Goal: Task Accomplishment & Management: Manage account settings

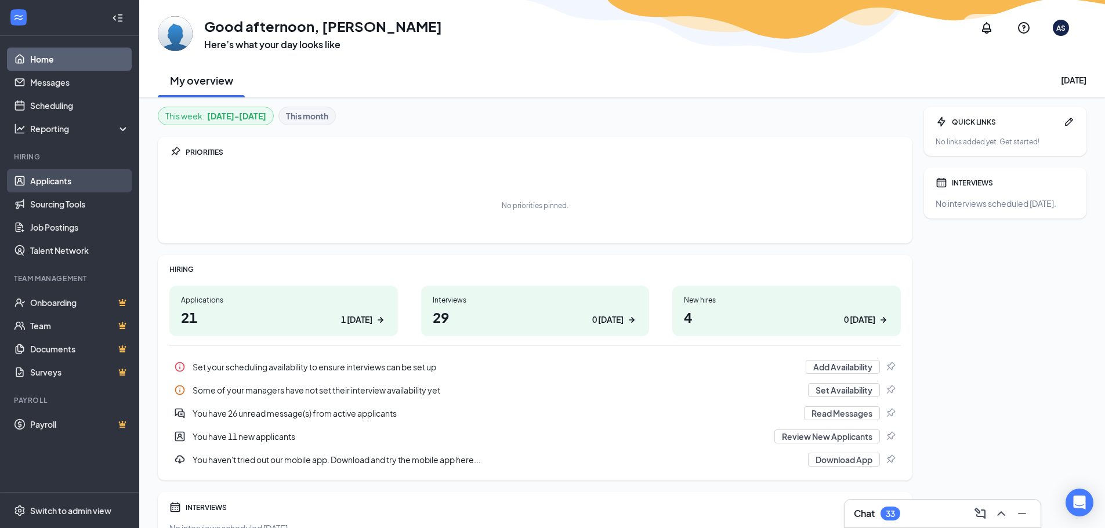
click at [56, 186] on link "Applicants" at bounding box center [79, 180] width 99 height 23
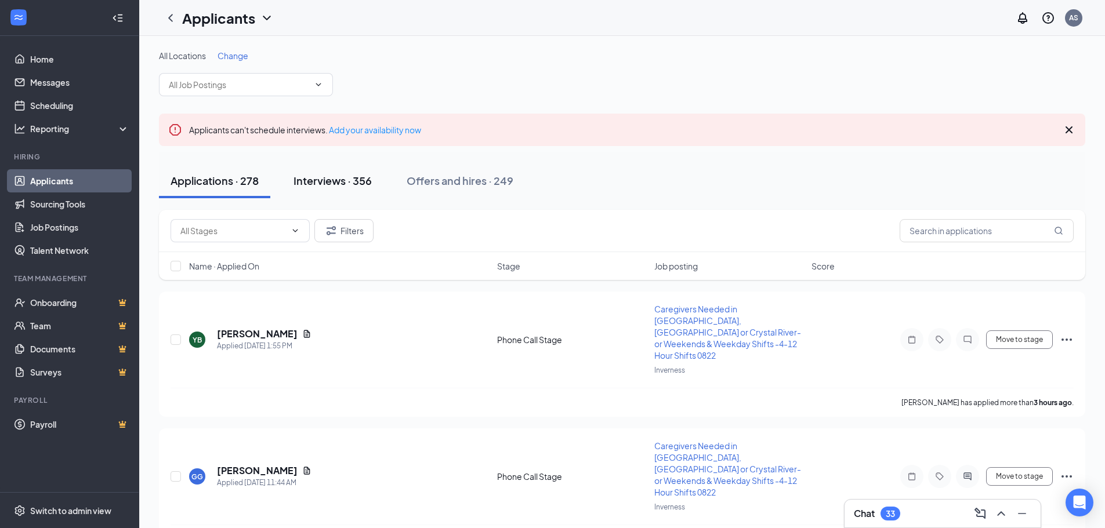
click at [300, 182] on div "Interviews · 356" at bounding box center [333, 180] width 78 height 15
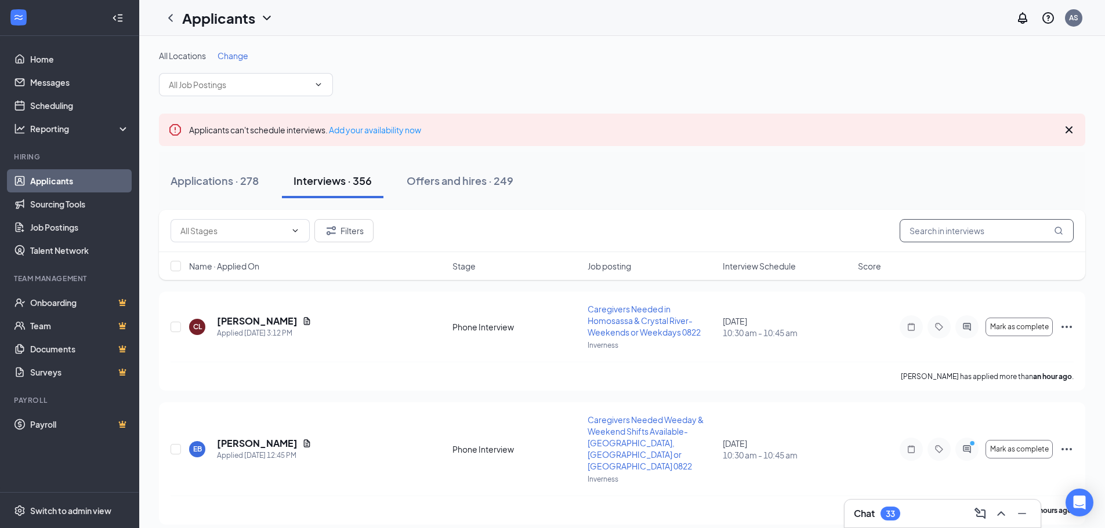
click at [988, 235] on input "text" at bounding box center [987, 230] width 174 height 23
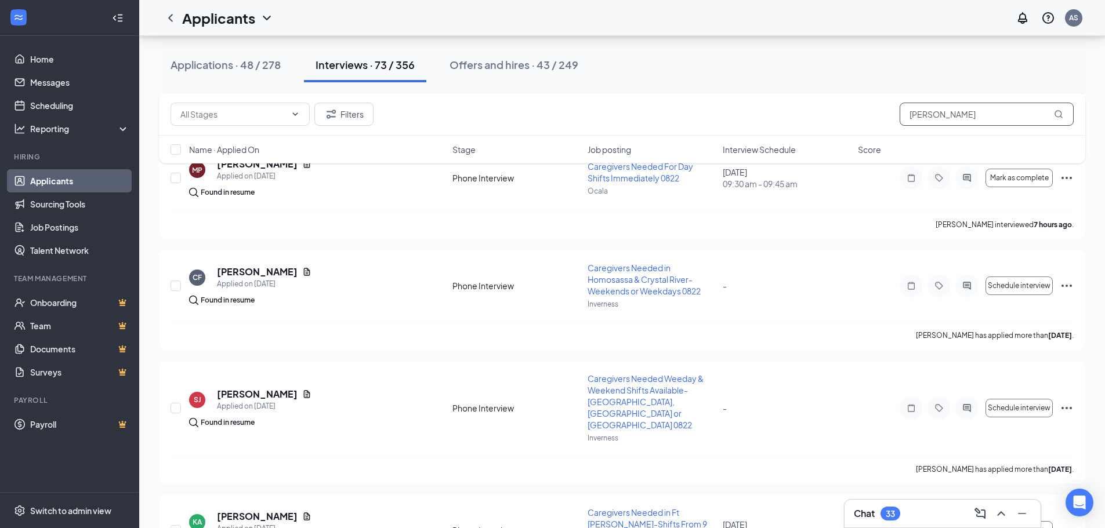
scroll to position [889, 0]
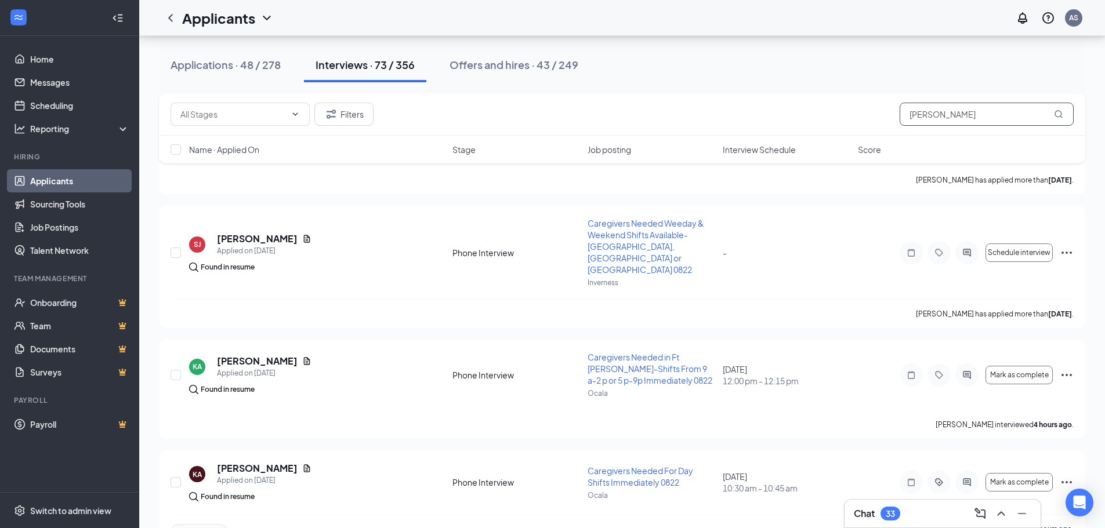
drag, startPoint x: 894, startPoint y: 113, endPoint x: 706, endPoint y: 113, distance: 187.9
click at [706, 113] on div "Filters [PERSON_NAME]" at bounding box center [622, 114] width 903 height 23
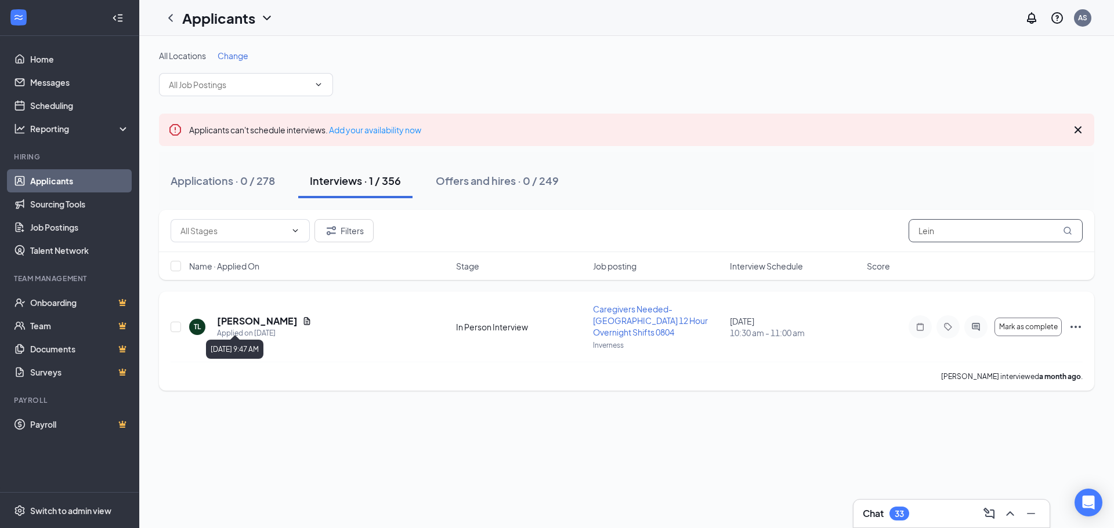
type input "Lein"
click at [259, 320] on h5 "[PERSON_NAME]" at bounding box center [257, 321] width 81 height 13
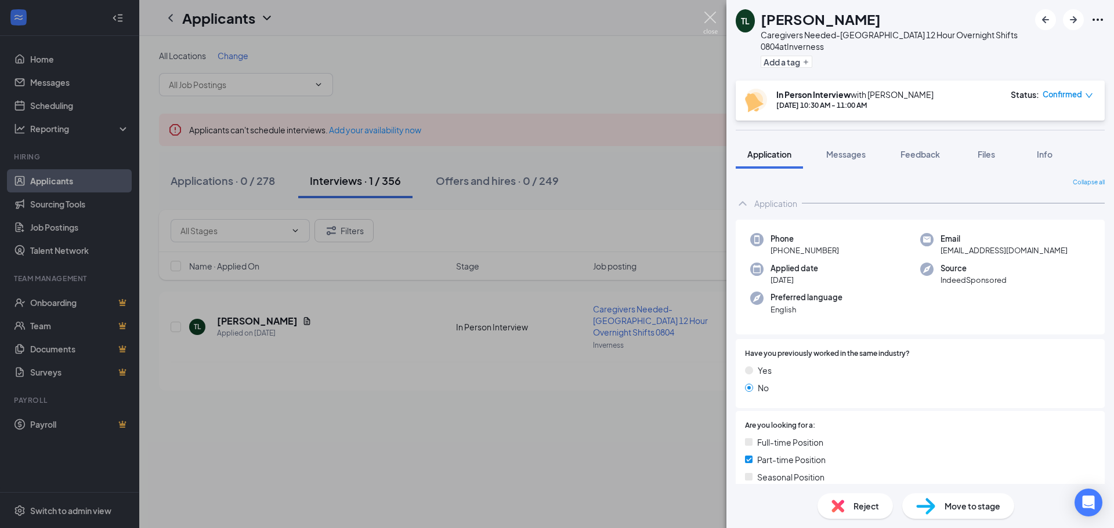
click at [717, 20] on img at bounding box center [710, 23] width 15 height 23
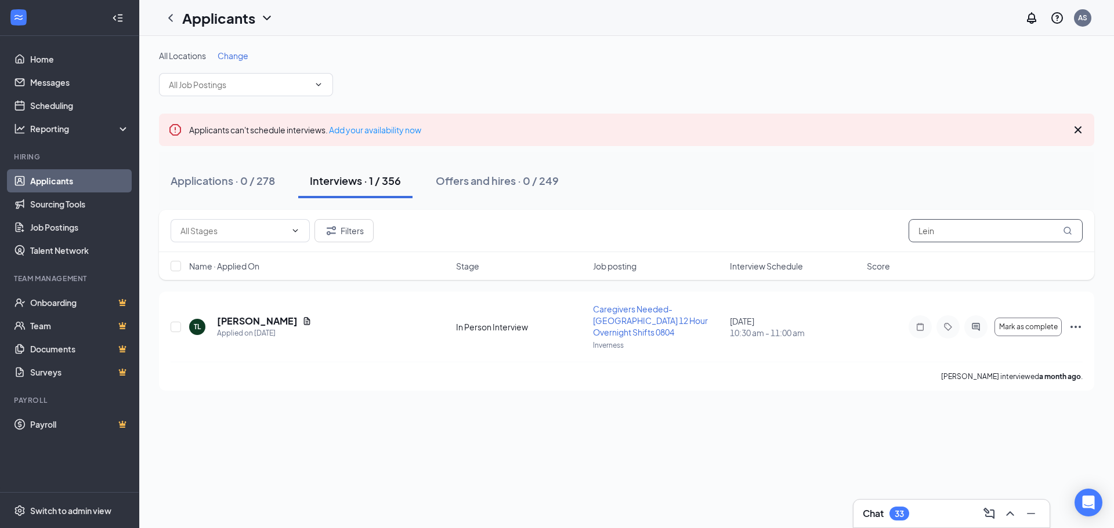
drag, startPoint x: 945, startPoint y: 226, endPoint x: 897, endPoint y: 249, distance: 53.4
click at [898, 249] on div "Filters Lein" at bounding box center [626, 231] width 935 height 42
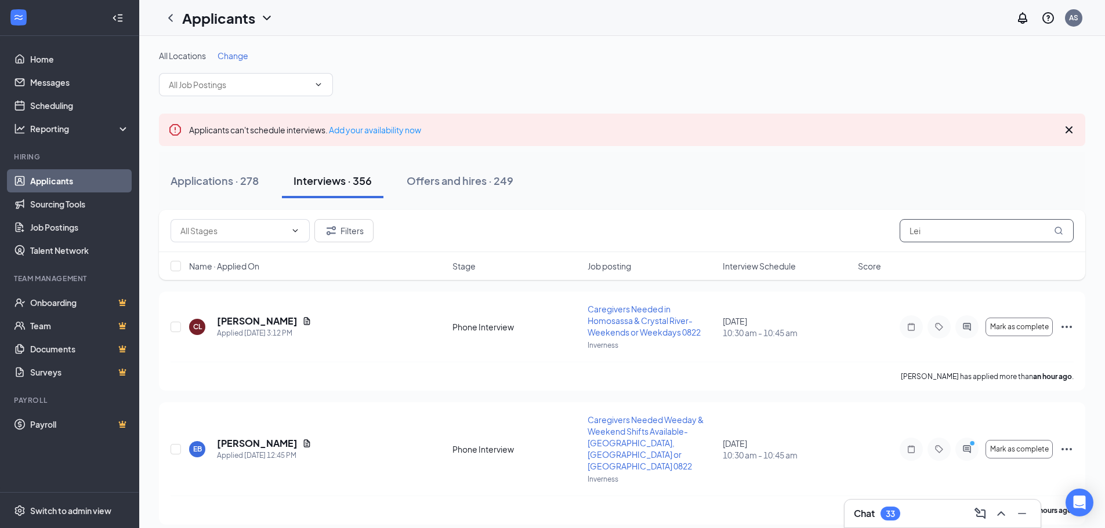
type input "Lein"
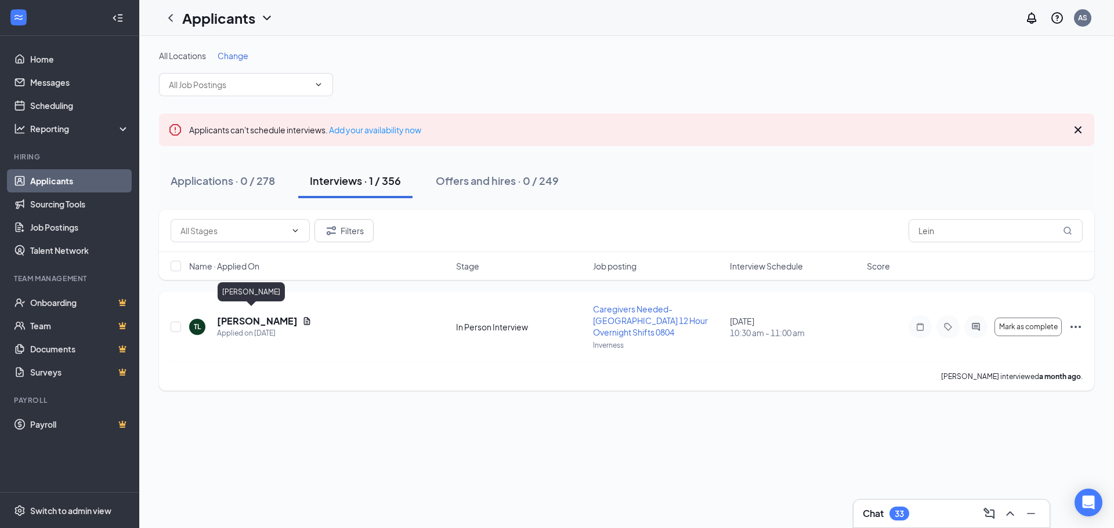
click at [249, 315] on h5 "[PERSON_NAME]" at bounding box center [257, 321] width 81 height 13
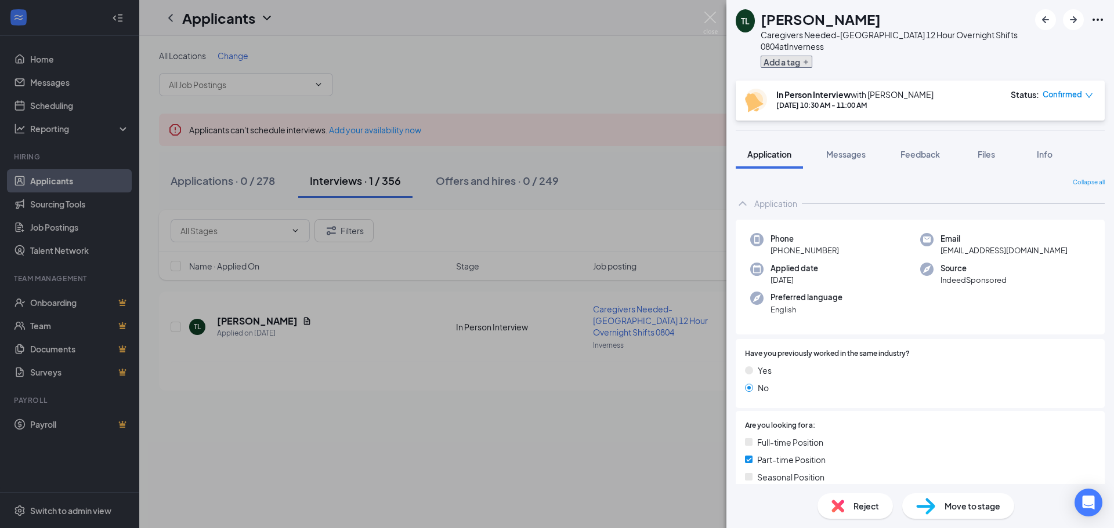
click at [781, 60] on button "Add a tag" at bounding box center [786, 62] width 52 height 12
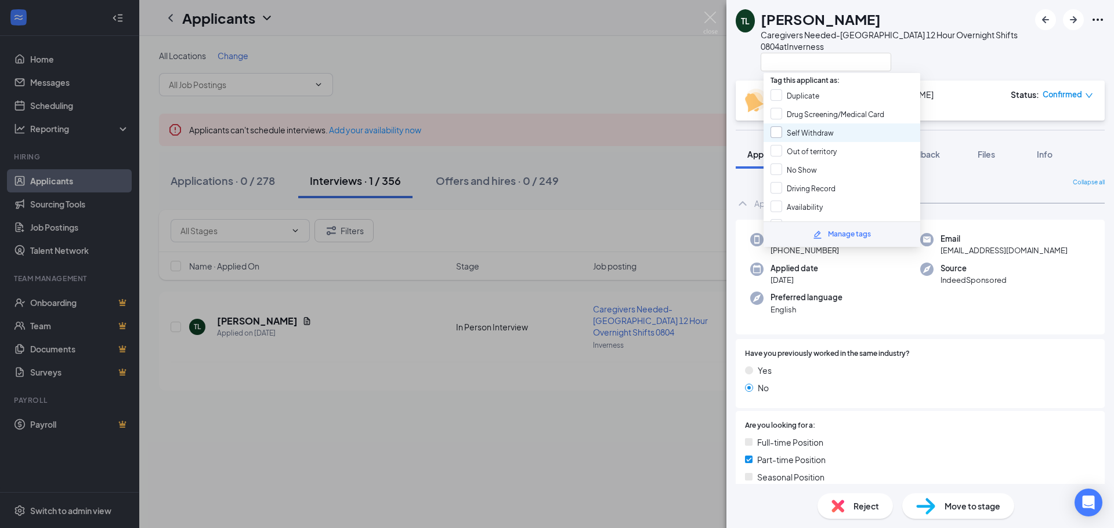
click at [807, 128] on input "Self Withdraw" at bounding box center [801, 132] width 63 height 13
checkbox input "true"
click at [955, 62] on div at bounding box center [894, 61] width 269 height 19
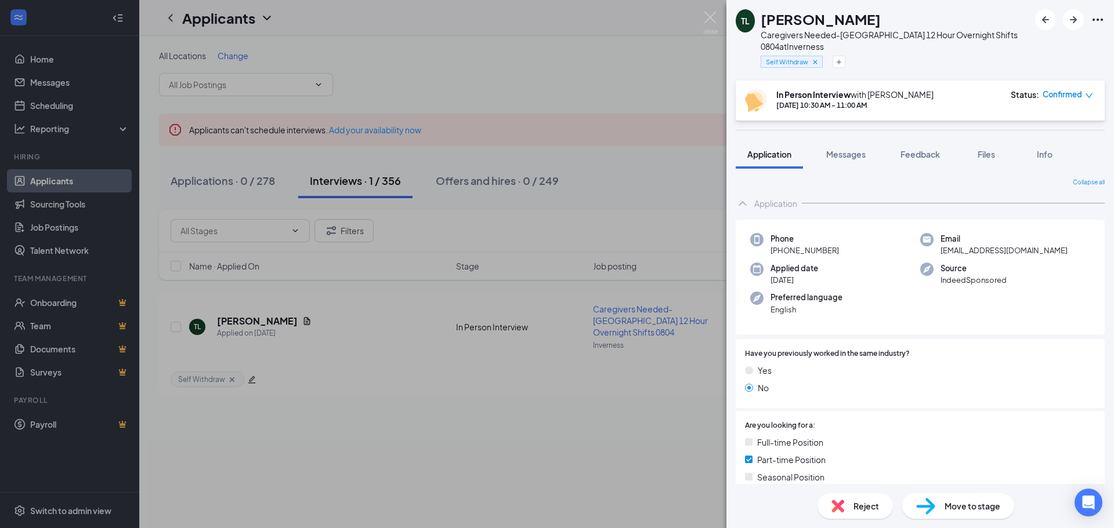
click at [843, 509] on img at bounding box center [837, 506] width 13 height 13
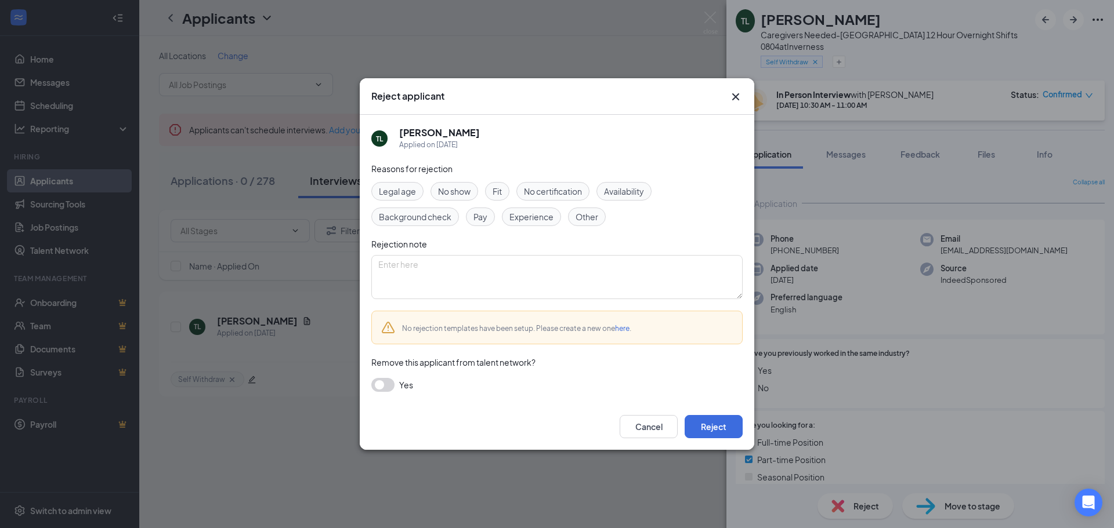
click at [631, 190] on span "Availability" at bounding box center [624, 191] width 40 height 13
click at [594, 217] on span "Other" at bounding box center [586, 217] width 23 height 13
click at [574, 276] on textarea at bounding box center [556, 277] width 371 height 44
click at [622, 190] on span "Availability" at bounding box center [624, 191] width 40 height 13
click at [539, 282] on textarea at bounding box center [556, 277] width 371 height 44
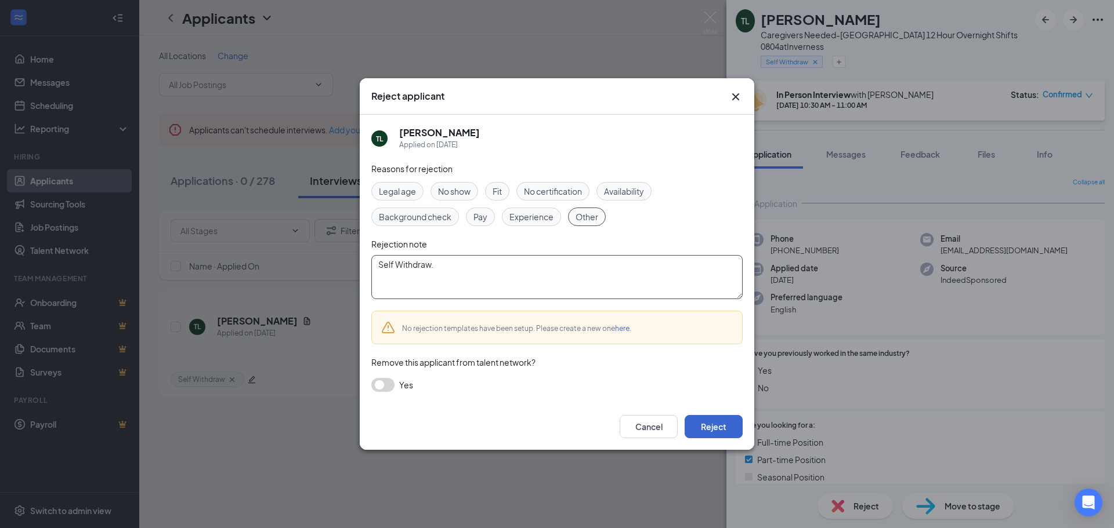
type textarea "Self Withdraw."
click at [712, 429] on button "Reject" at bounding box center [713, 426] width 58 height 23
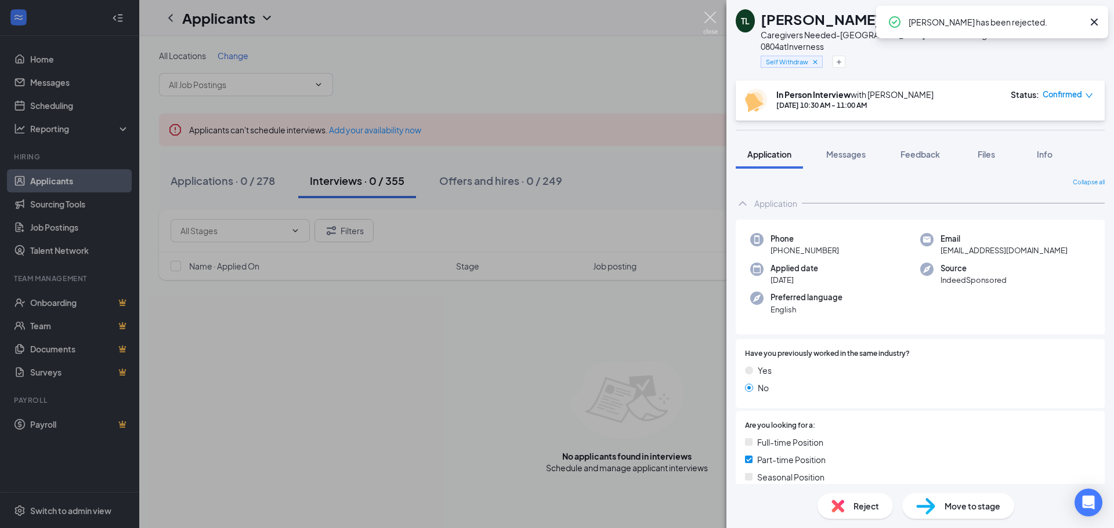
click at [711, 19] on img at bounding box center [710, 23] width 15 height 23
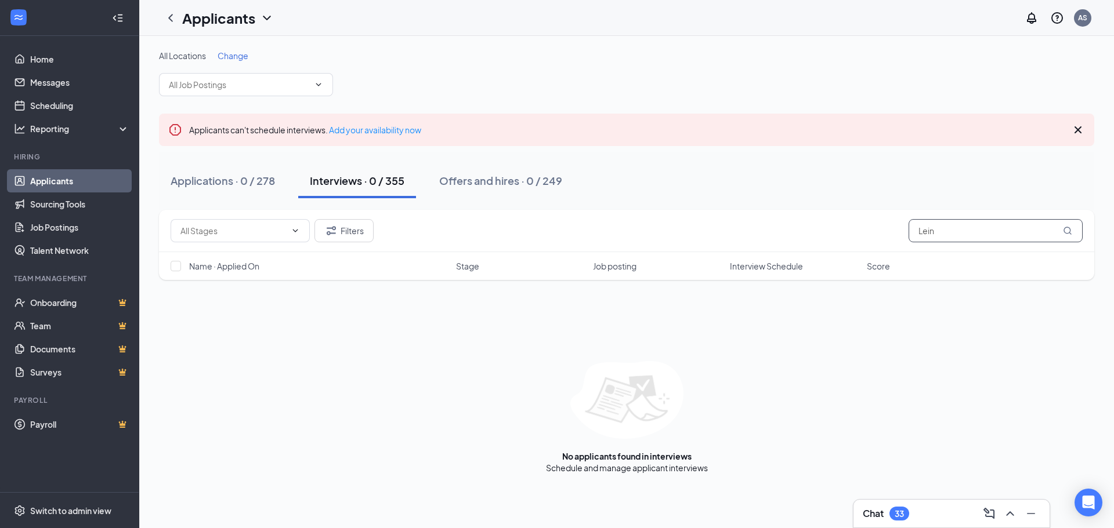
drag, startPoint x: 824, startPoint y: 247, endPoint x: 788, endPoint y: 259, distance: 38.5
click at [788, 259] on div "Filters Lein Name · Applied On Stage Job posting Interview Schedule Score" at bounding box center [626, 245] width 935 height 70
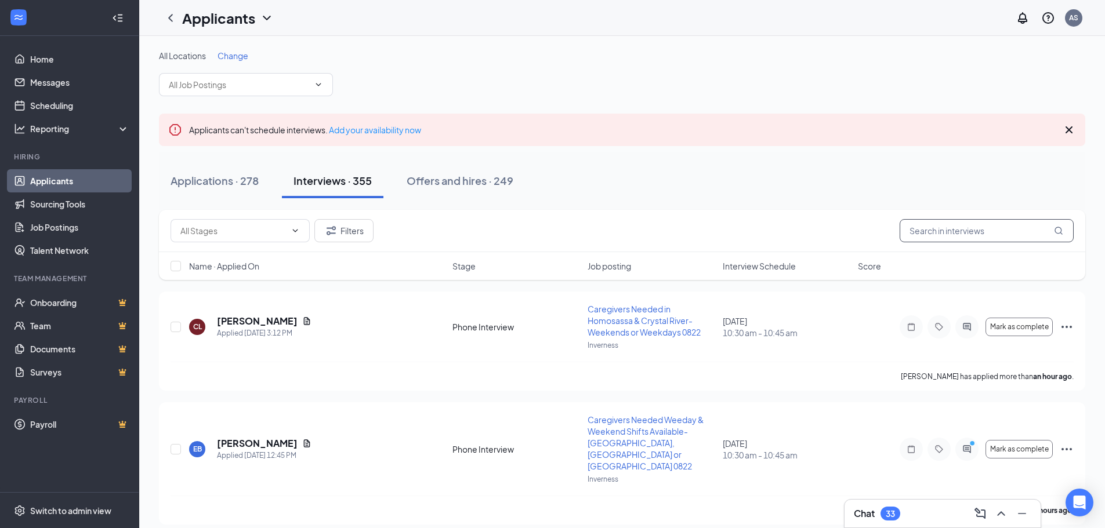
click at [955, 229] on input "text" at bounding box center [987, 230] width 174 height 23
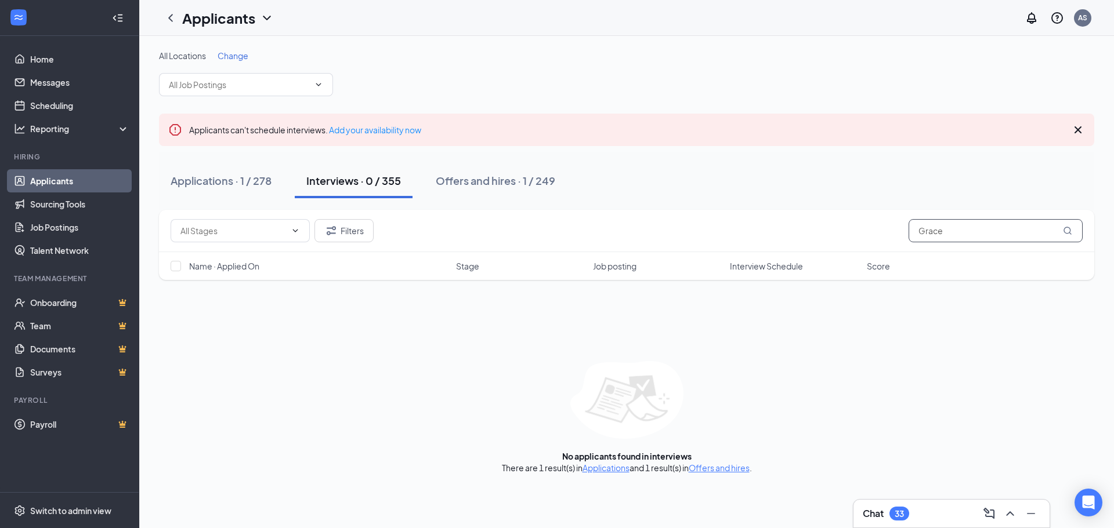
drag, startPoint x: 880, startPoint y: 254, endPoint x: 872, endPoint y: 258, distance: 8.3
click at [872, 258] on div "Filters Grace Name · Applied On Stage Job posting Interview Schedule Score" at bounding box center [626, 245] width 935 height 70
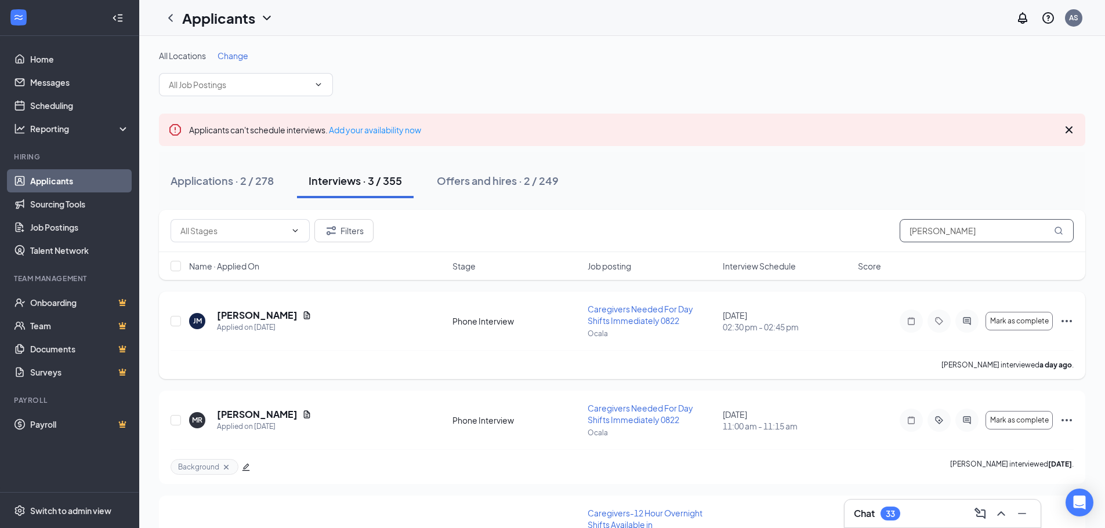
scroll to position [81, 0]
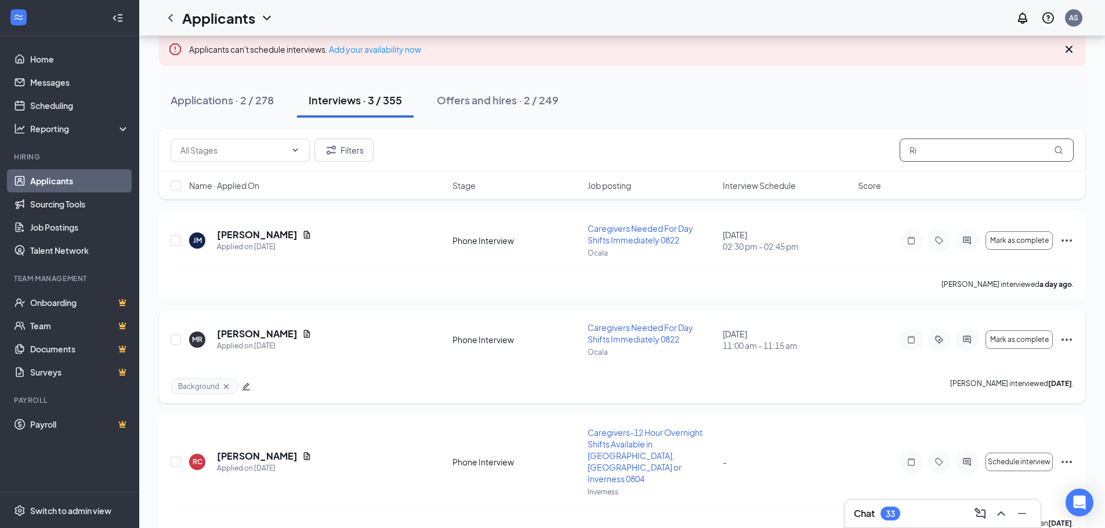
type input "R"
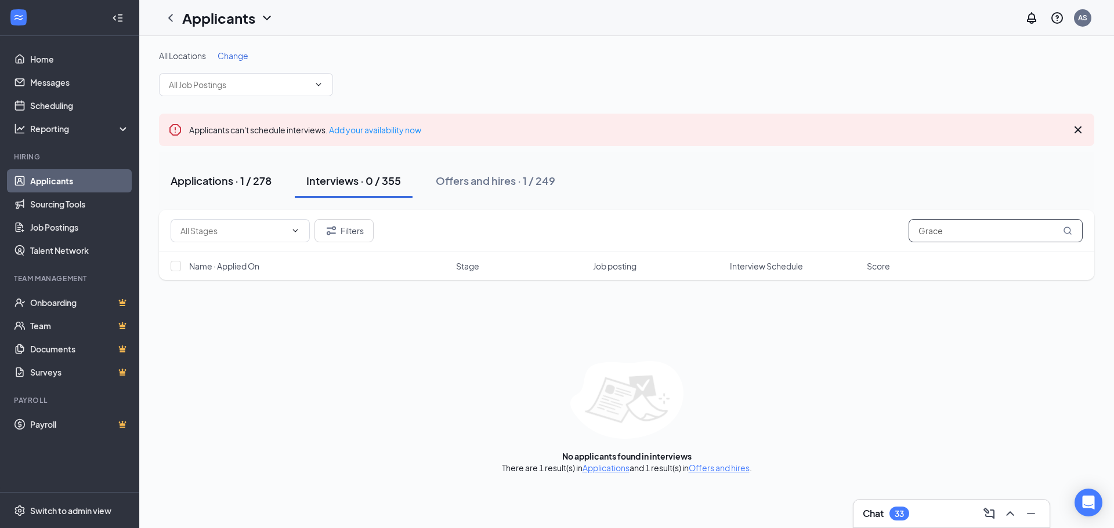
type input "Grace"
click at [203, 184] on div "Applications · 1 / 278" at bounding box center [221, 180] width 101 height 15
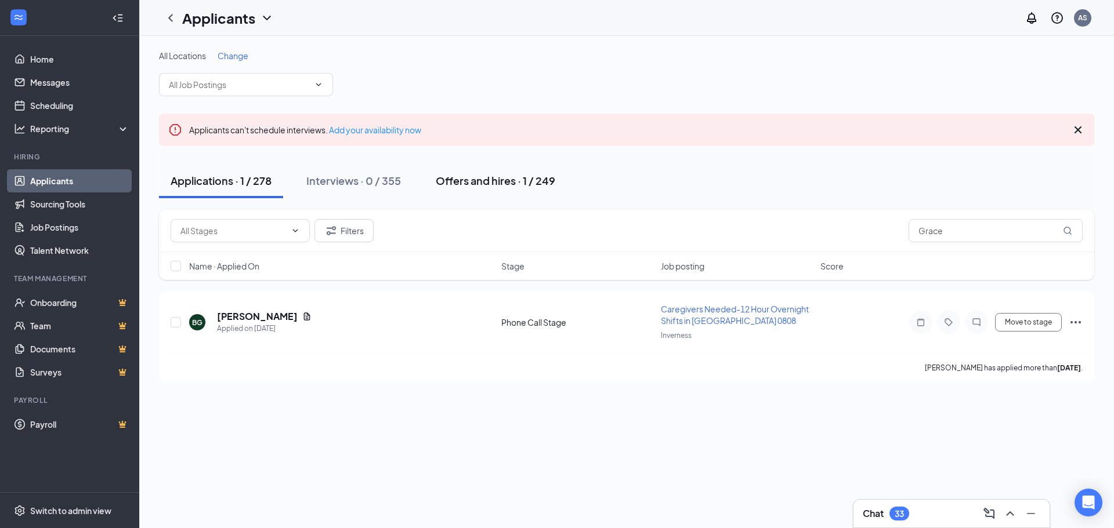
click at [517, 185] on div "Offers and hires · 1 / 249" at bounding box center [495, 180] width 119 height 15
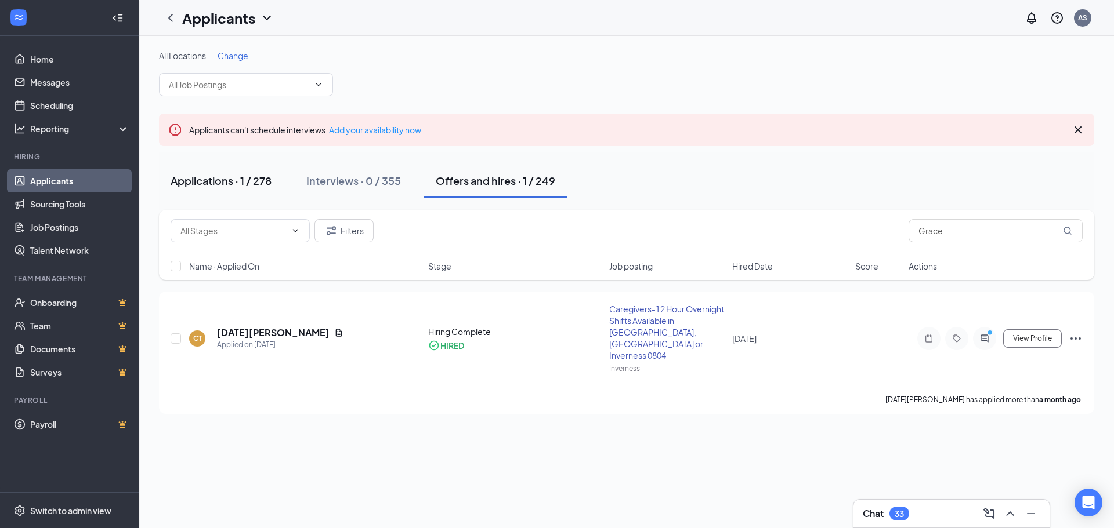
click at [232, 182] on div "Applications · 1 / 278" at bounding box center [221, 180] width 101 height 15
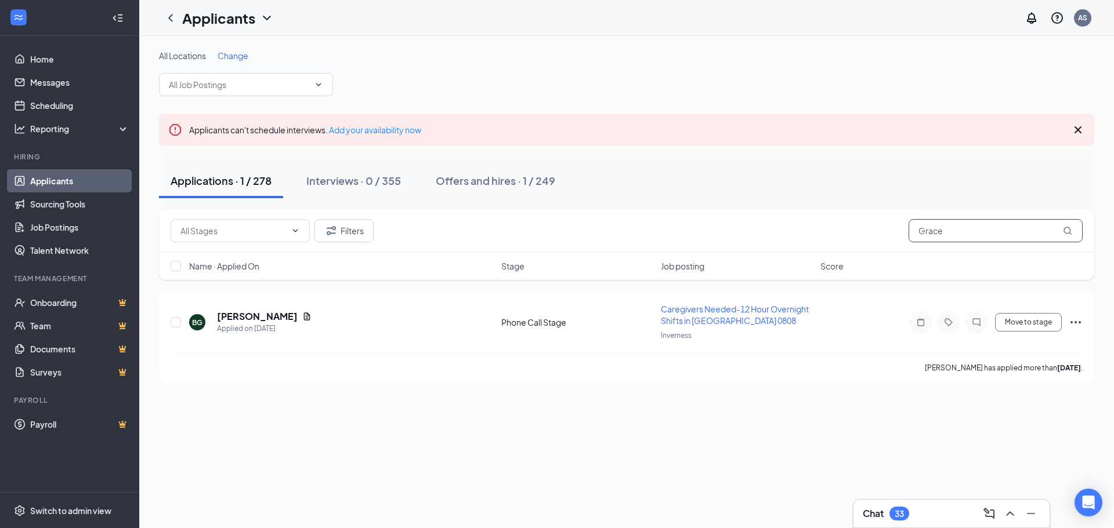
drag, startPoint x: 784, startPoint y: 266, endPoint x: 632, endPoint y: 286, distance: 153.2
click at [632, 286] on div "Filters Grace Name · Applied On Stage Job posting Score" at bounding box center [626, 251] width 935 height 82
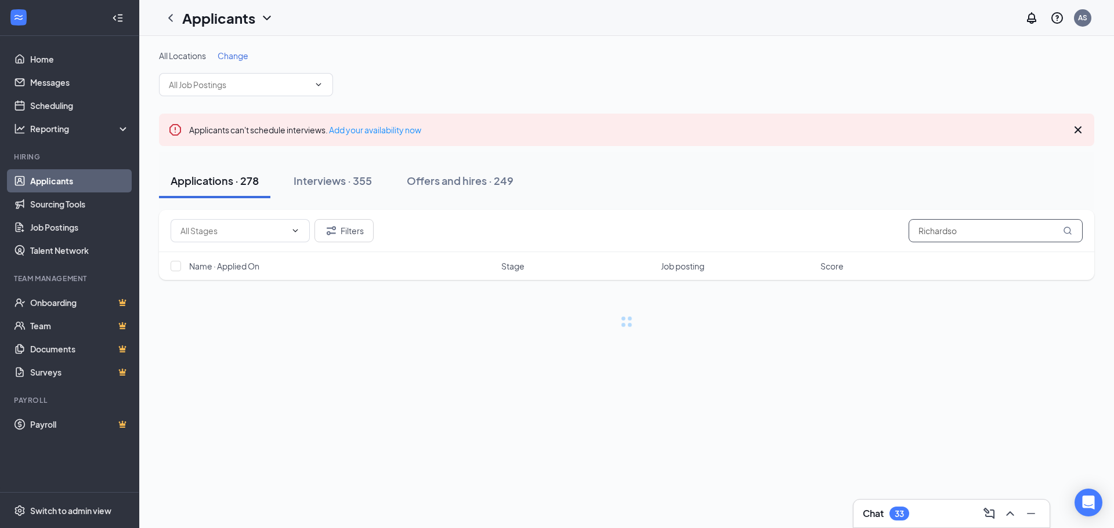
type input "[PERSON_NAME]"
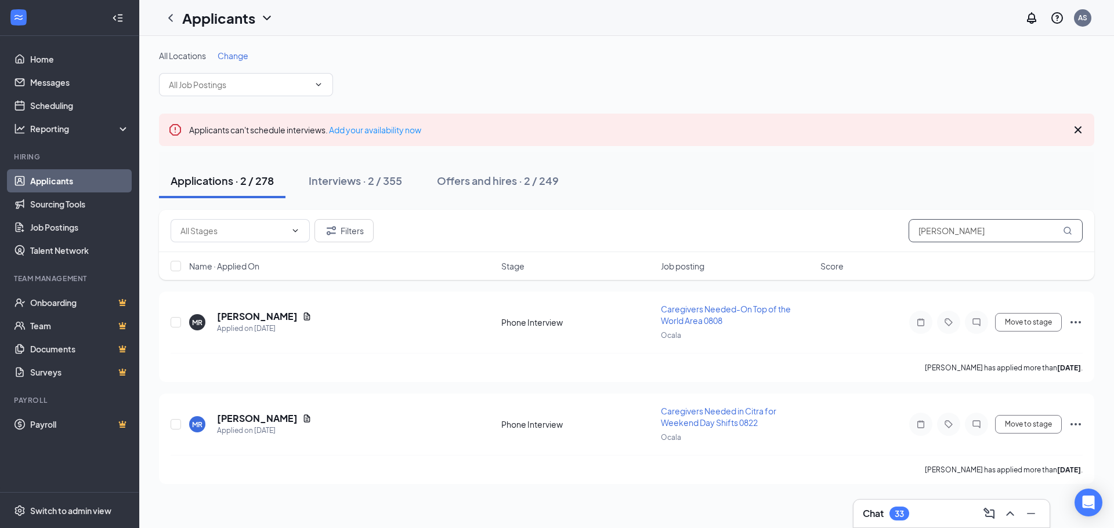
drag, startPoint x: 998, startPoint y: 236, endPoint x: 846, endPoint y: 255, distance: 153.2
click at [848, 255] on div "Filters [PERSON_NAME] Name · Applied On Stage Job posting Score" at bounding box center [626, 245] width 935 height 70
